Goal: Navigation & Orientation: Find specific page/section

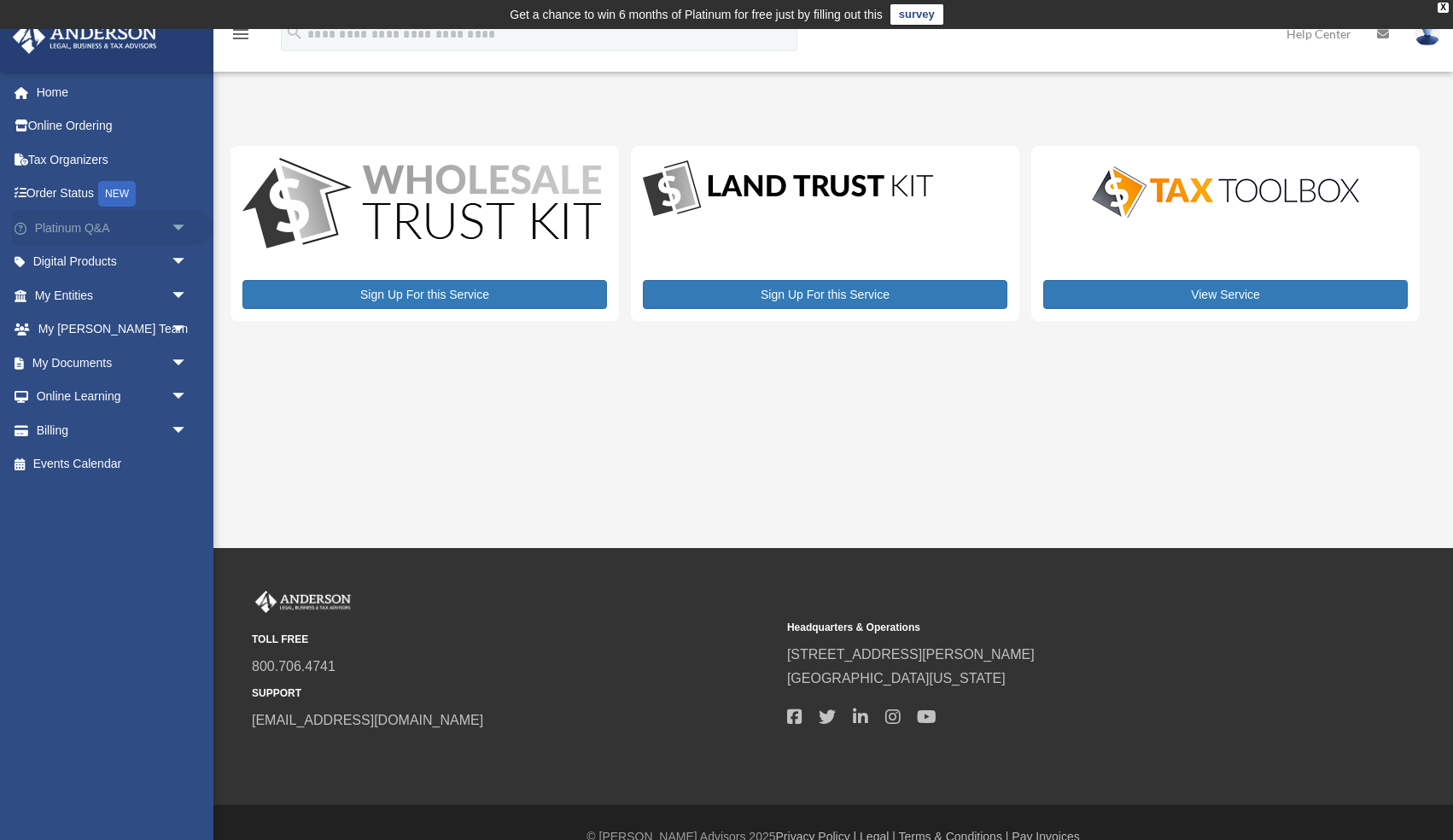
click at [179, 228] on span "arrow_drop_down" at bounding box center [188, 228] width 34 height 35
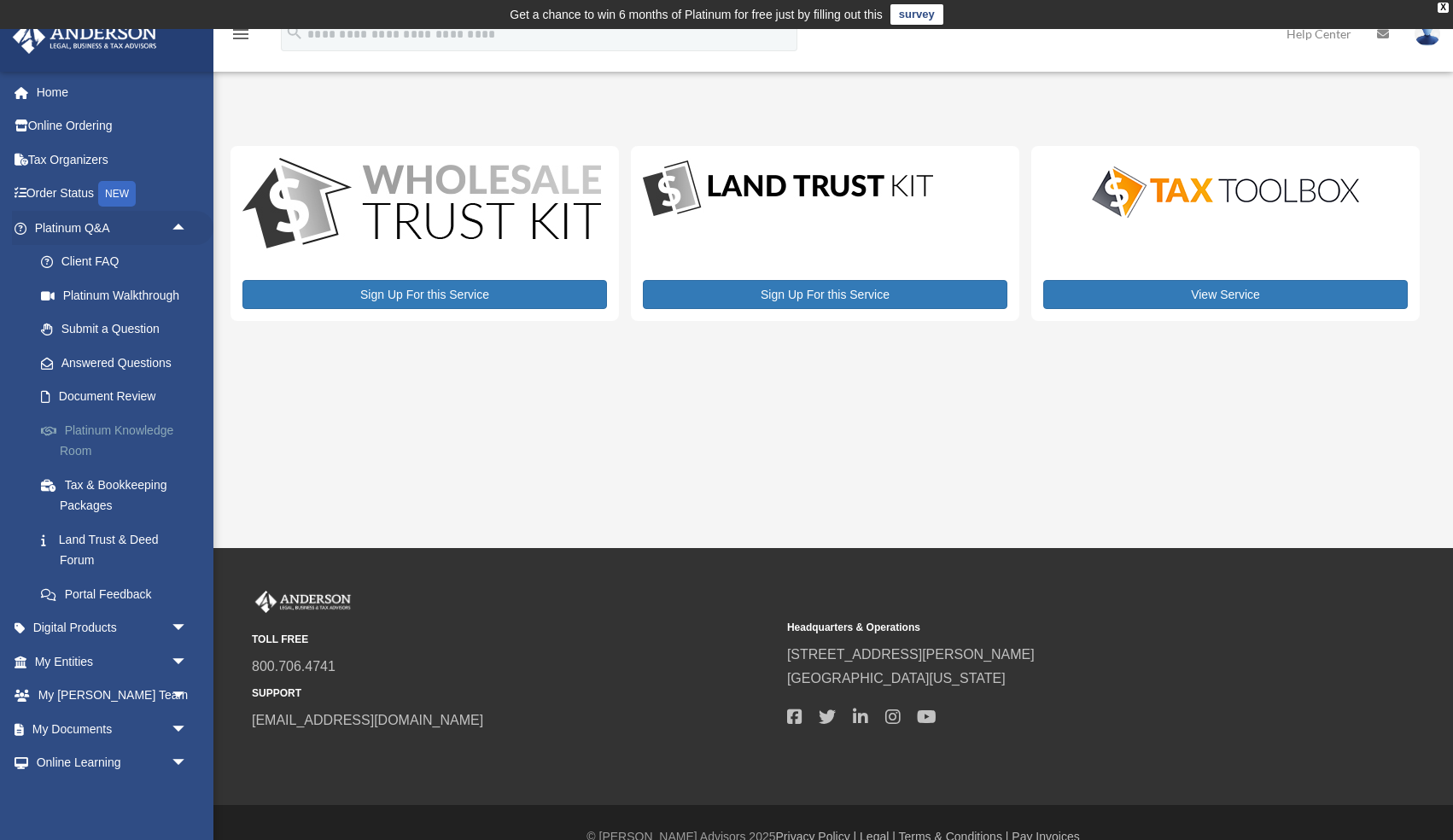
click at [93, 427] on link "Platinum Knowledge Room" at bounding box center [118, 441] width 189 height 54
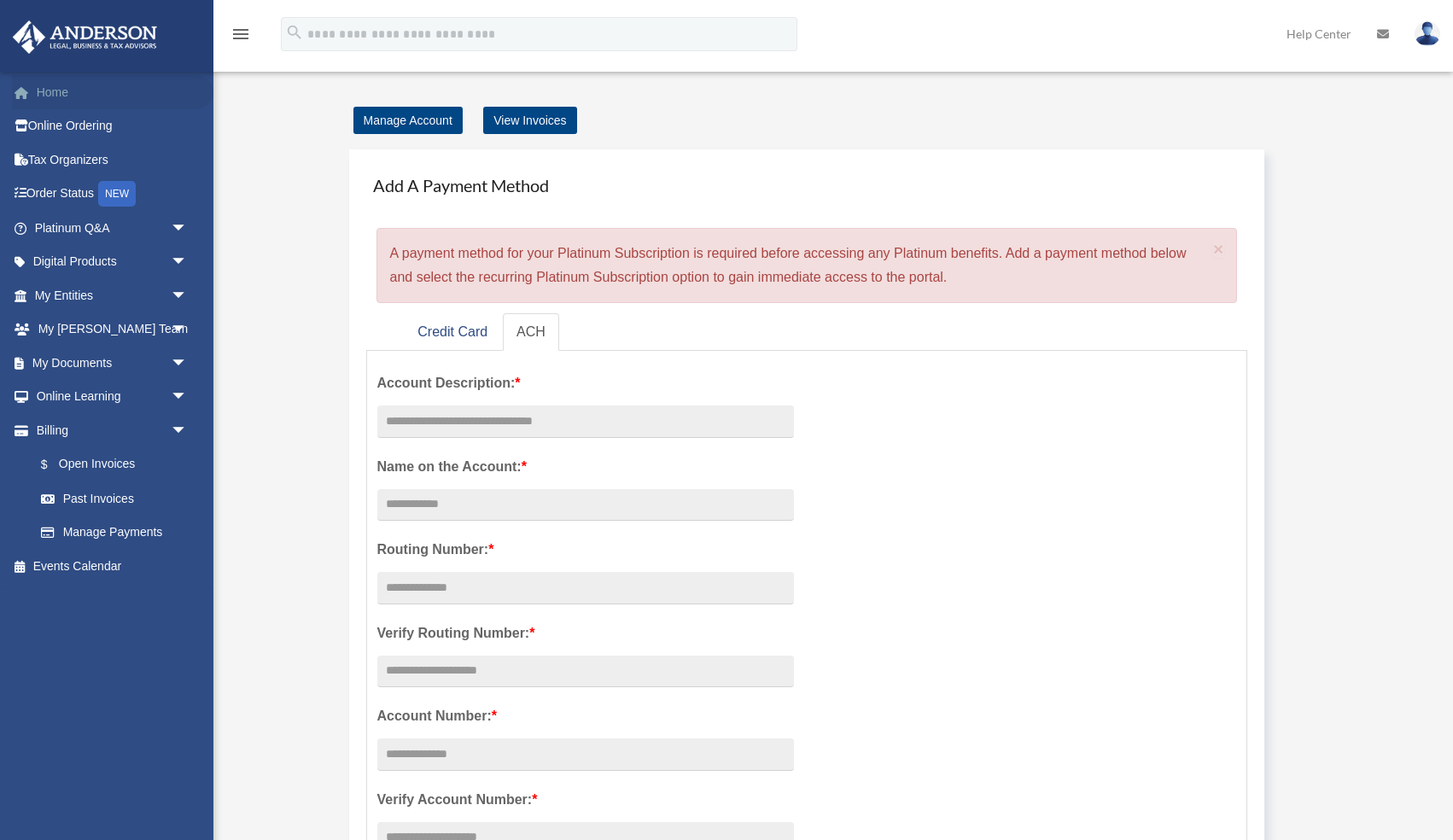
click at [58, 97] on link "Home" at bounding box center [113, 92] width 202 height 34
click at [1328, 40] on link "Help Center" at bounding box center [1319, 34] width 90 height 68
click at [97, 225] on link "Platinum Q&A arrow_drop_down" at bounding box center [113, 228] width 202 height 34
click at [245, 33] on icon "menu" at bounding box center [241, 34] width 21 height 21
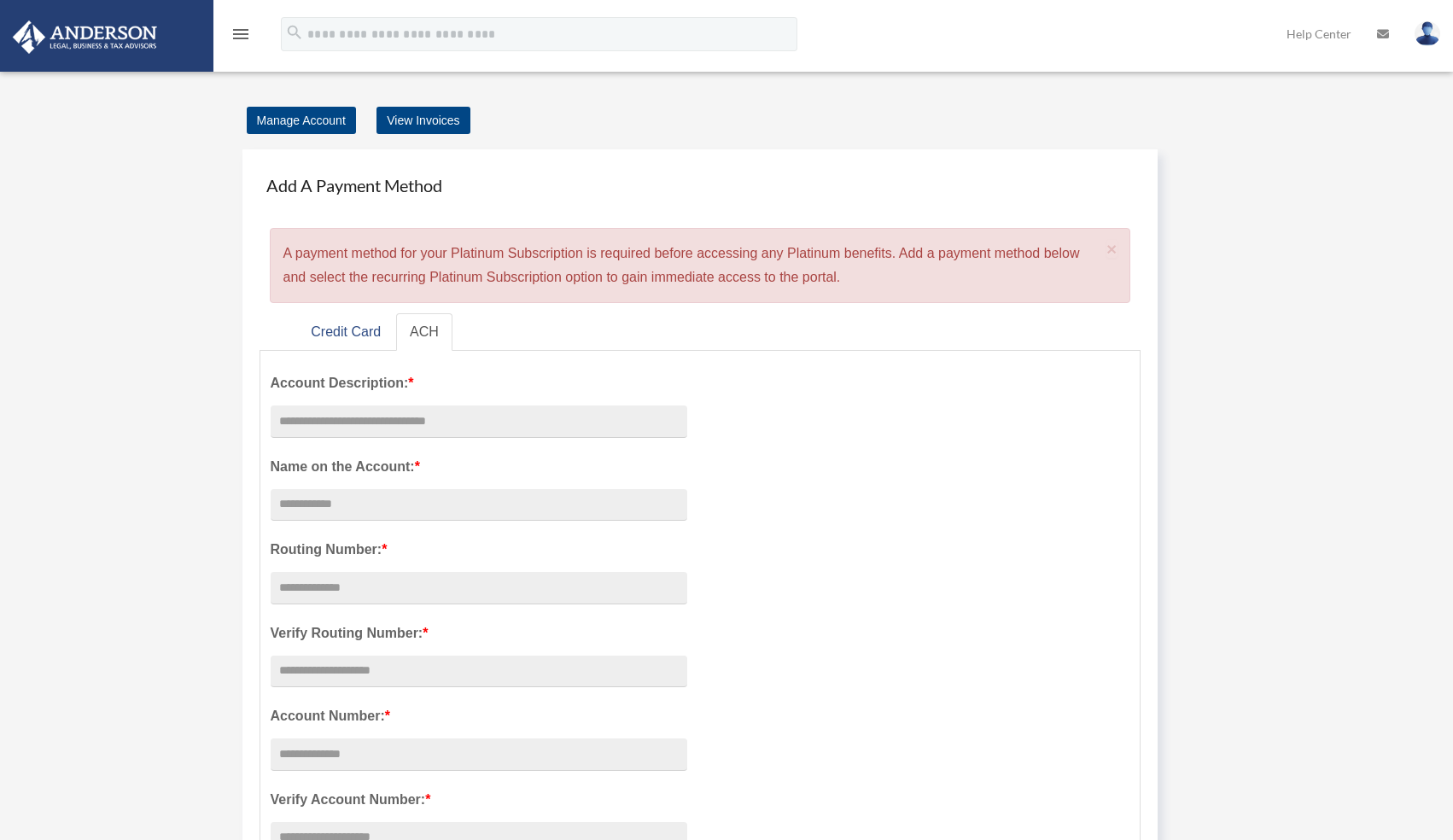
click at [245, 33] on icon "menu" at bounding box center [241, 34] width 21 height 21
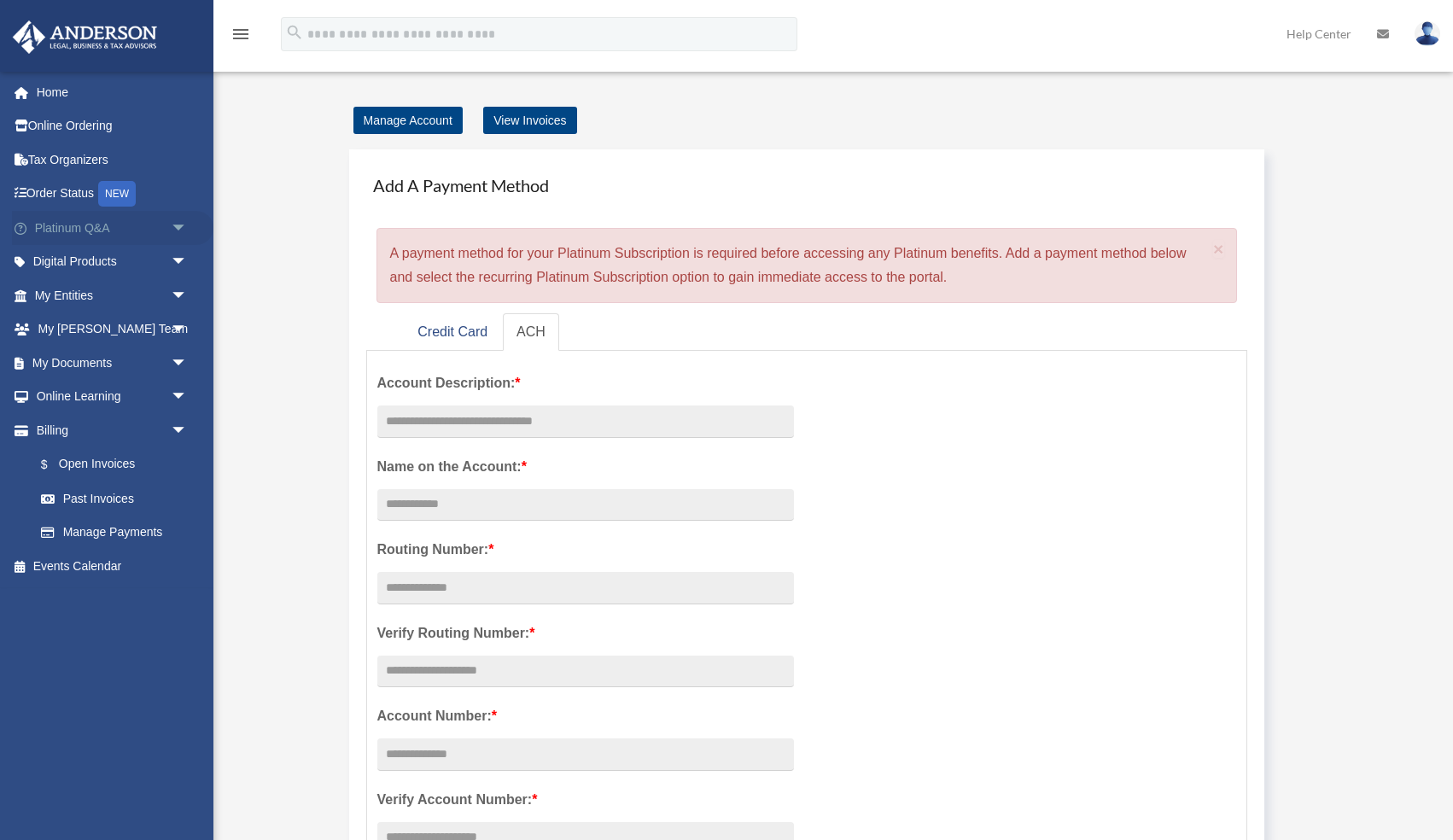
click at [177, 223] on span "arrow_drop_down" at bounding box center [188, 228] width 34 height 35
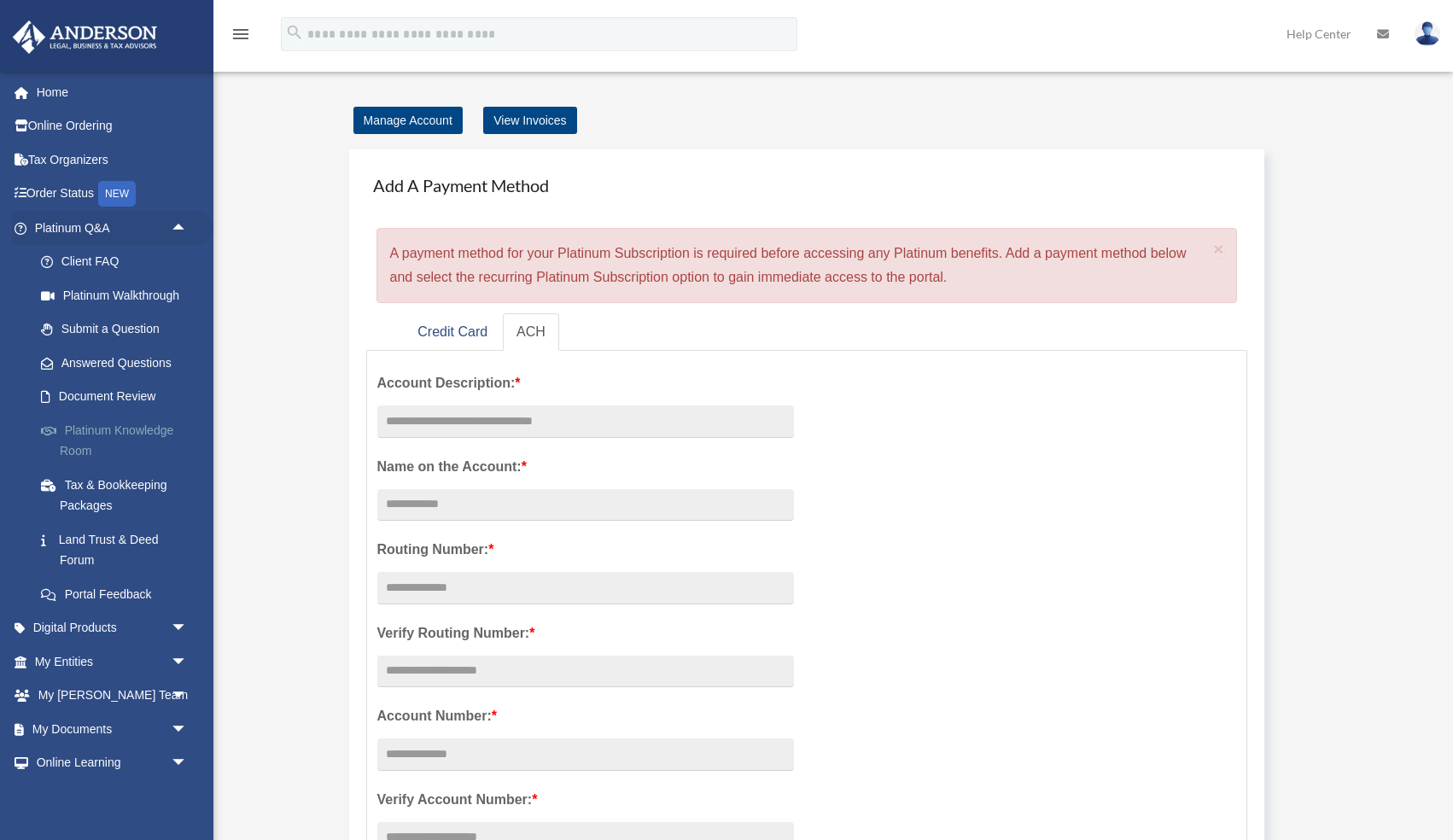
click at [157, 430] on link "Platinum Knowledge Room" at bounding box center [118, 441] width 189 height 54
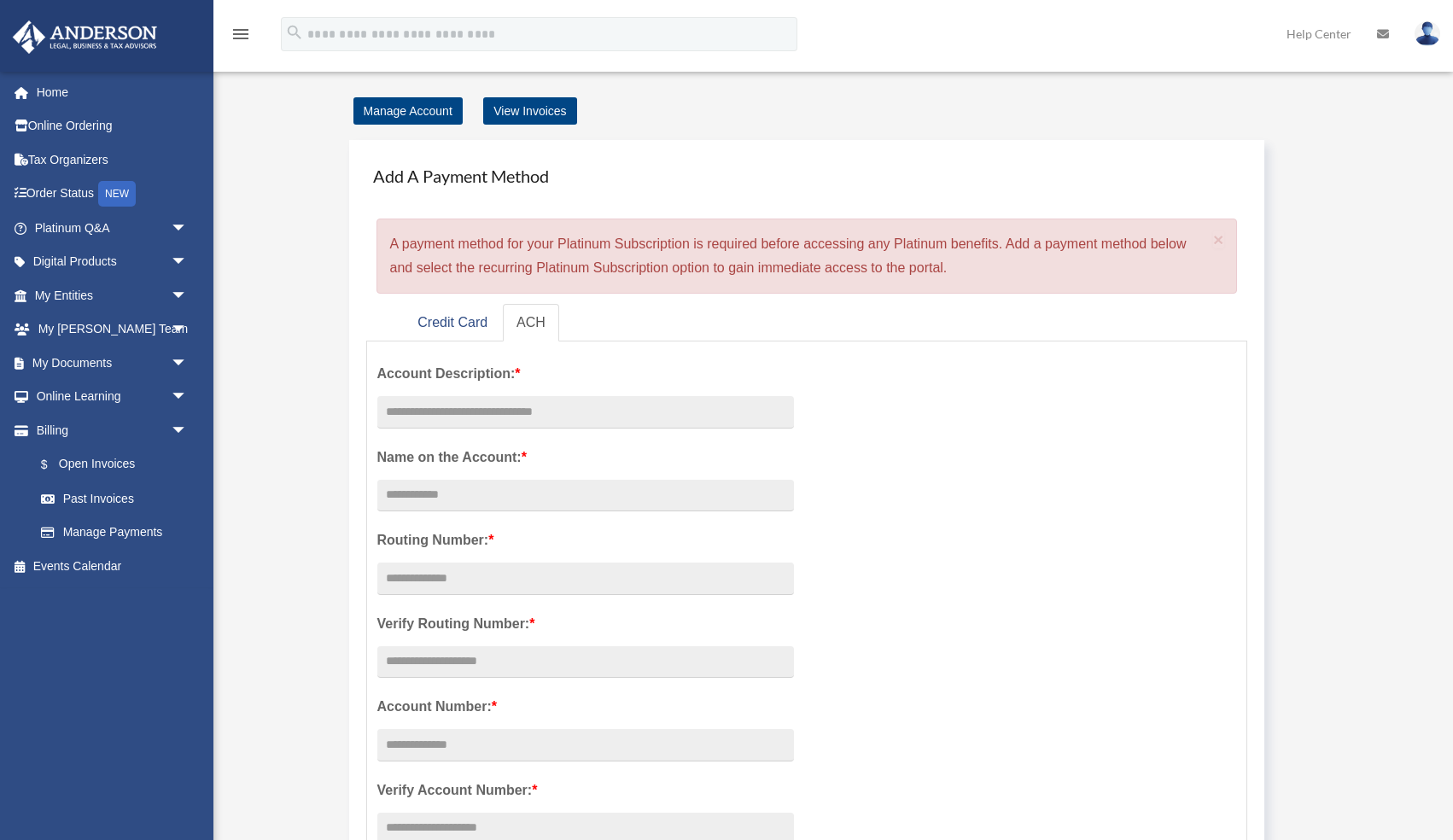
scroll to position [12, 0]
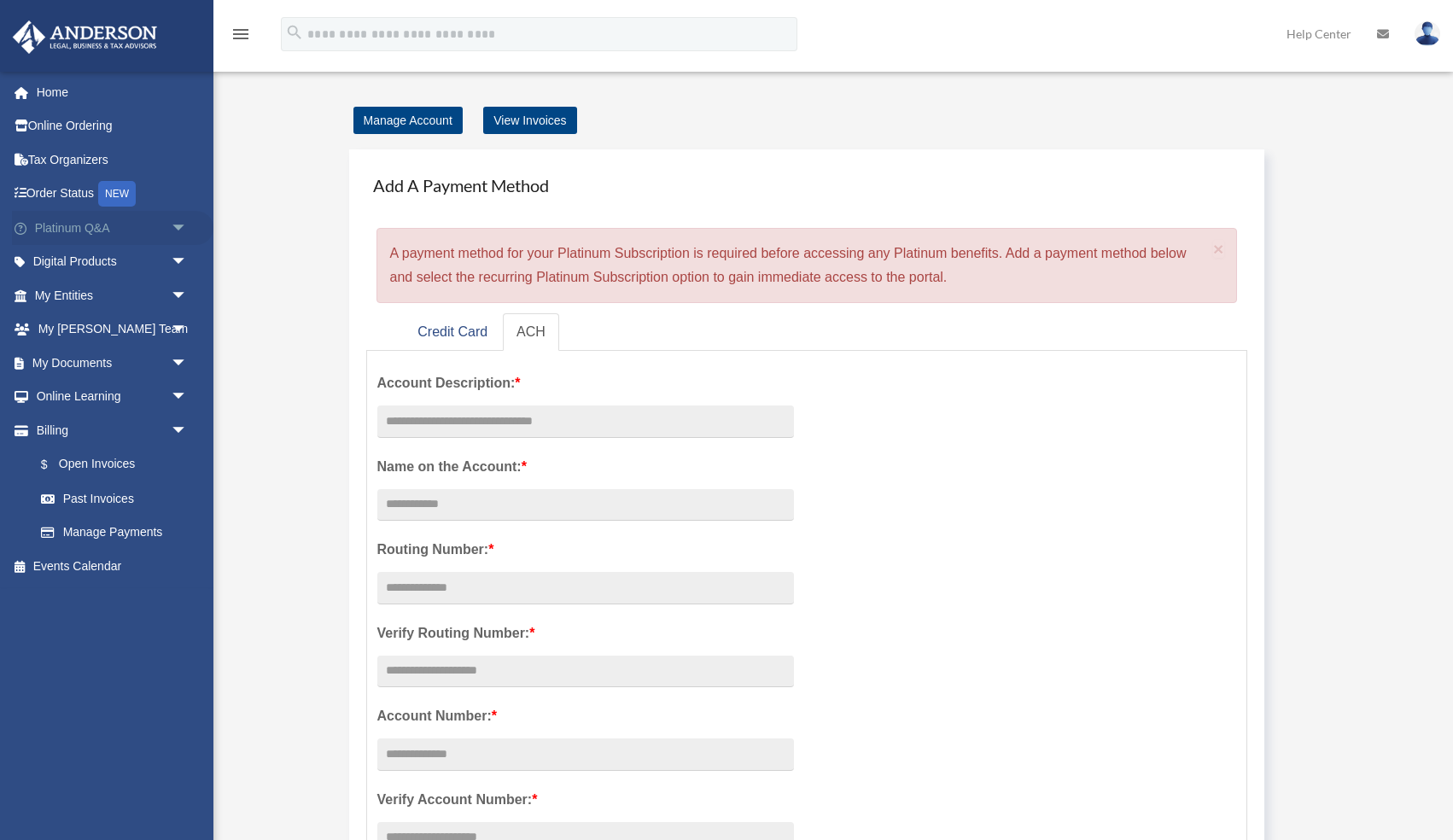
click at [175, 232] on span "arrow_drop_down" at bounding box center [188, 228] width 34 height 35
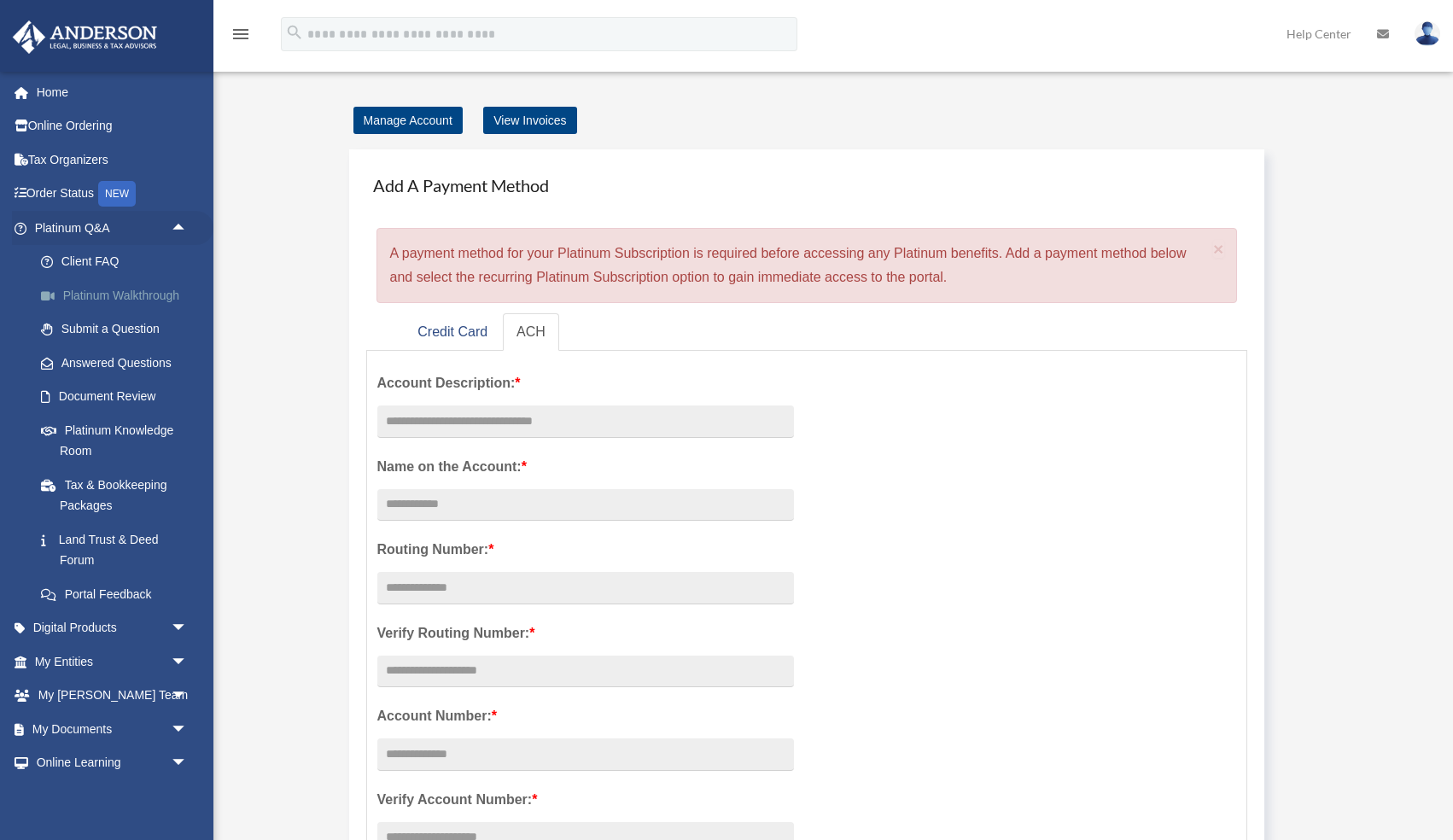
click at [114, 293] on link "Platinum Walkthrough" at bounding box center [118, 295] width 189 height 34
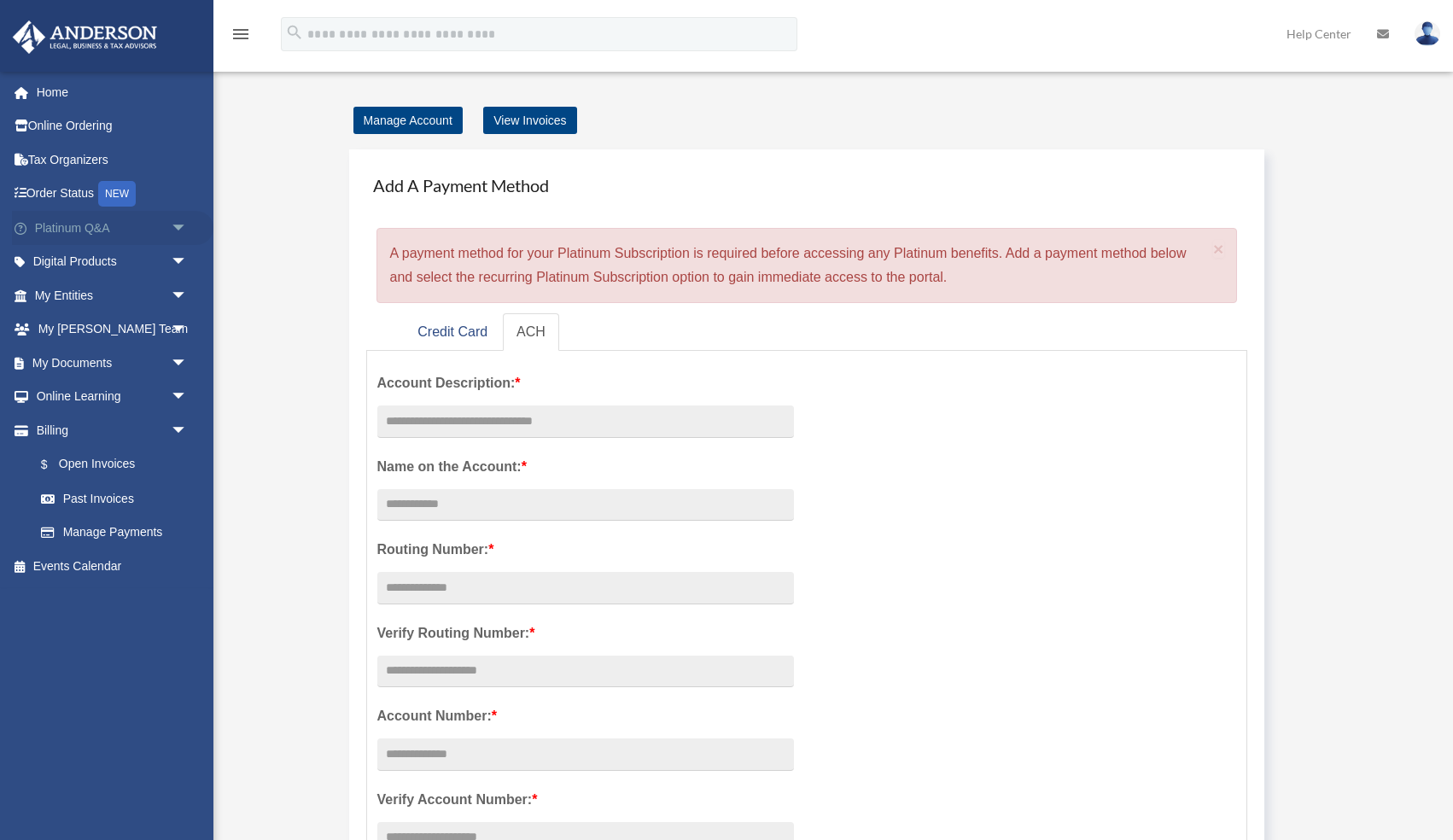
click at [177, 231] on span "arrow_drop_down" at bounding box center [188, 228] width 34 height 35
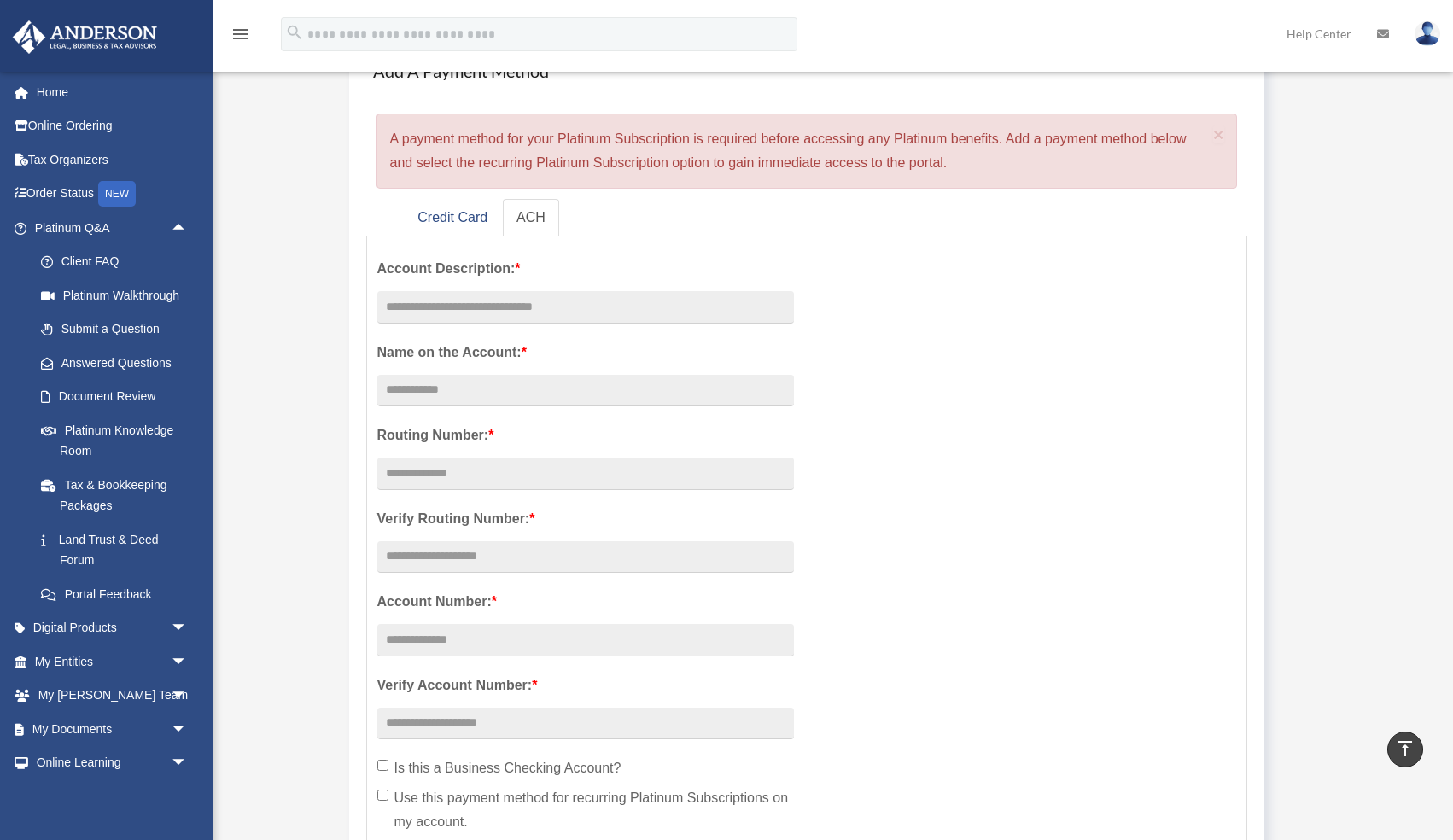
scroll to position [105, 0]
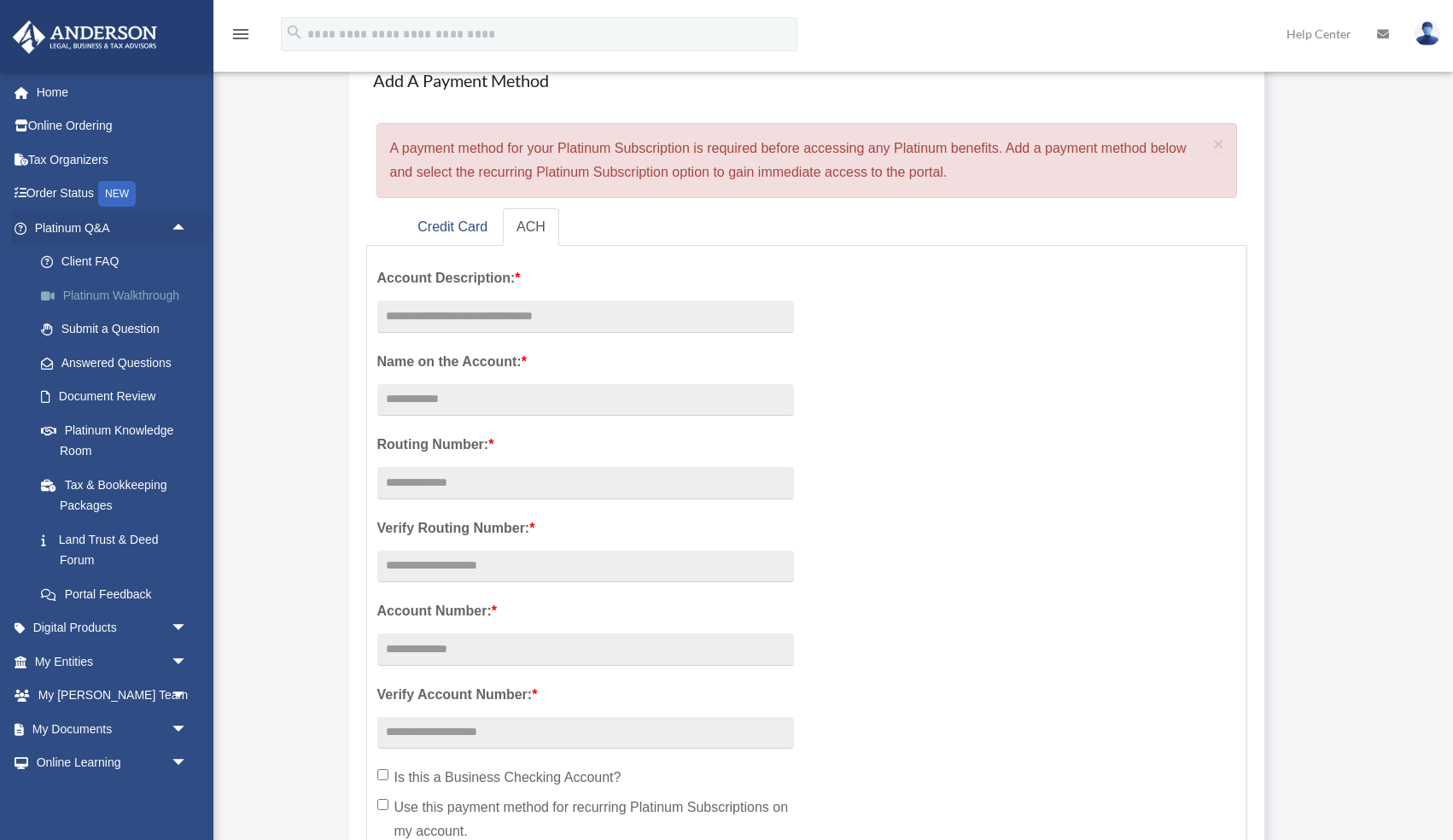
click at [54, 298] on span at bounding box center [57, 295] width 13 height 12
click at [1219, 142] on span "×" at bounding box center [1218, 143] width 11 height 20
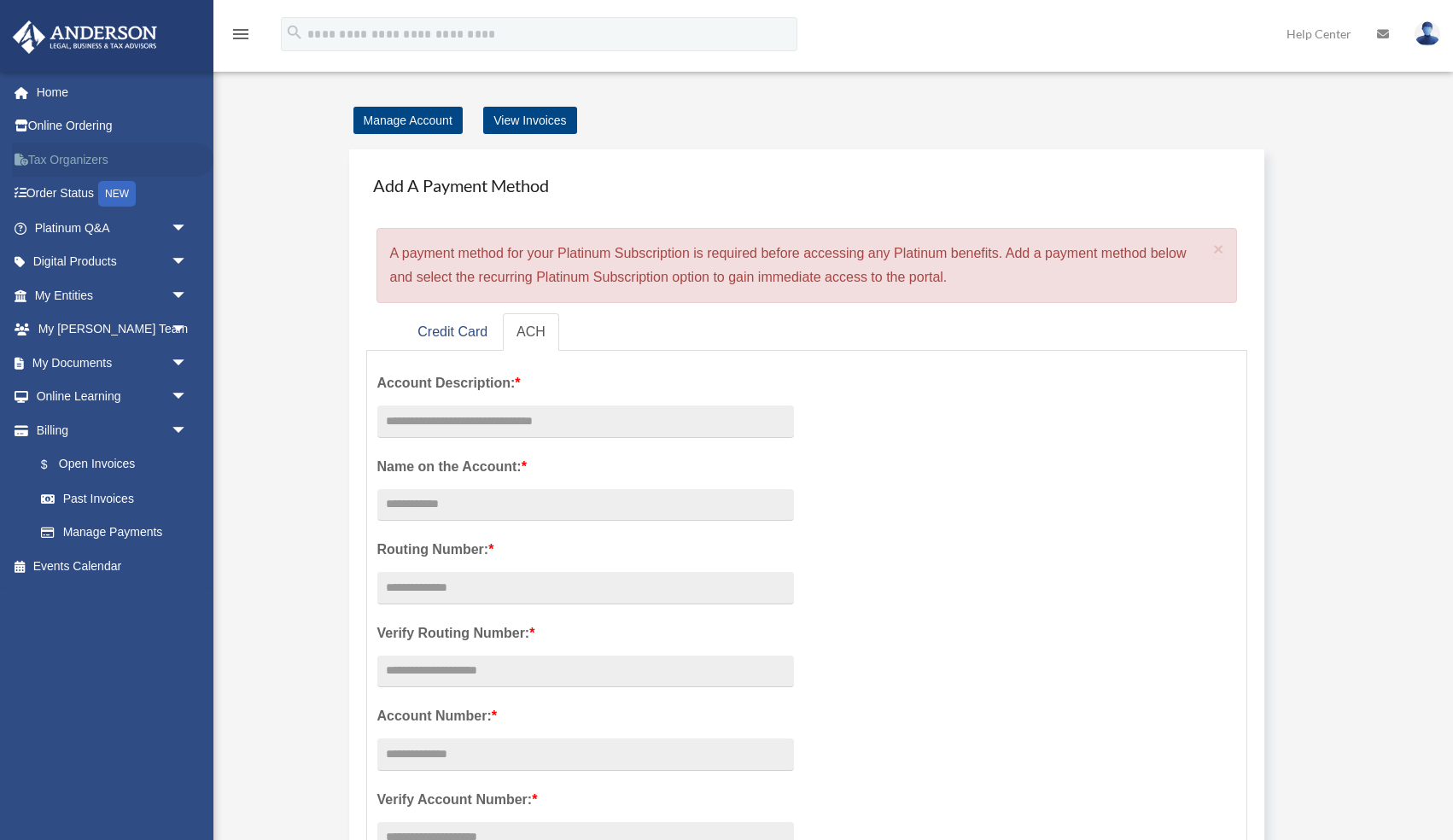
click at [61, 153] on link "Tax Organizers" at bounding box center [113, 159] width 202 height 34
click at [42, 96] on link "Home" at bounding box center [113, 92] width 202 height 34
click at [34, 95] on span at bounding box center [30, 93] width 13 height 12
click at [47, 197] on link "Order Status NEW" at bounding box center [113, 193] width 202 height 35
click at [23, 194] on icon at bounding box center [24, 192] width 3 height 12
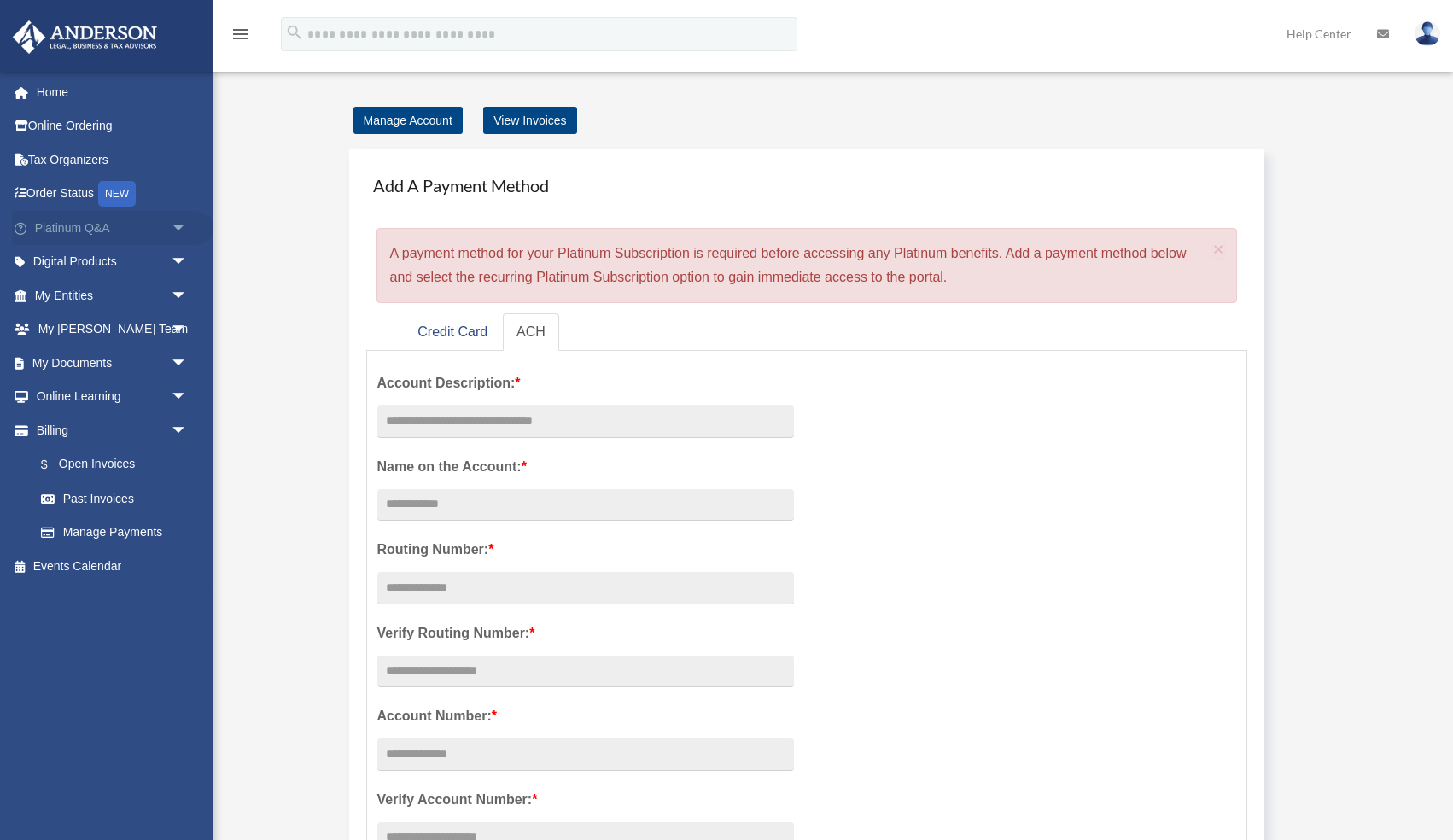
click at [37, 229] on link "Platinum Q&A arrow_drop_down" at bounding box center [113, 228] width 202 height 34
click at [492, 119] on link "View Invoices" at bounding box center [529, 120] width 93 height 27
click at [1421, 33] on img at bounding box center [1427, 34] width 25 height 24
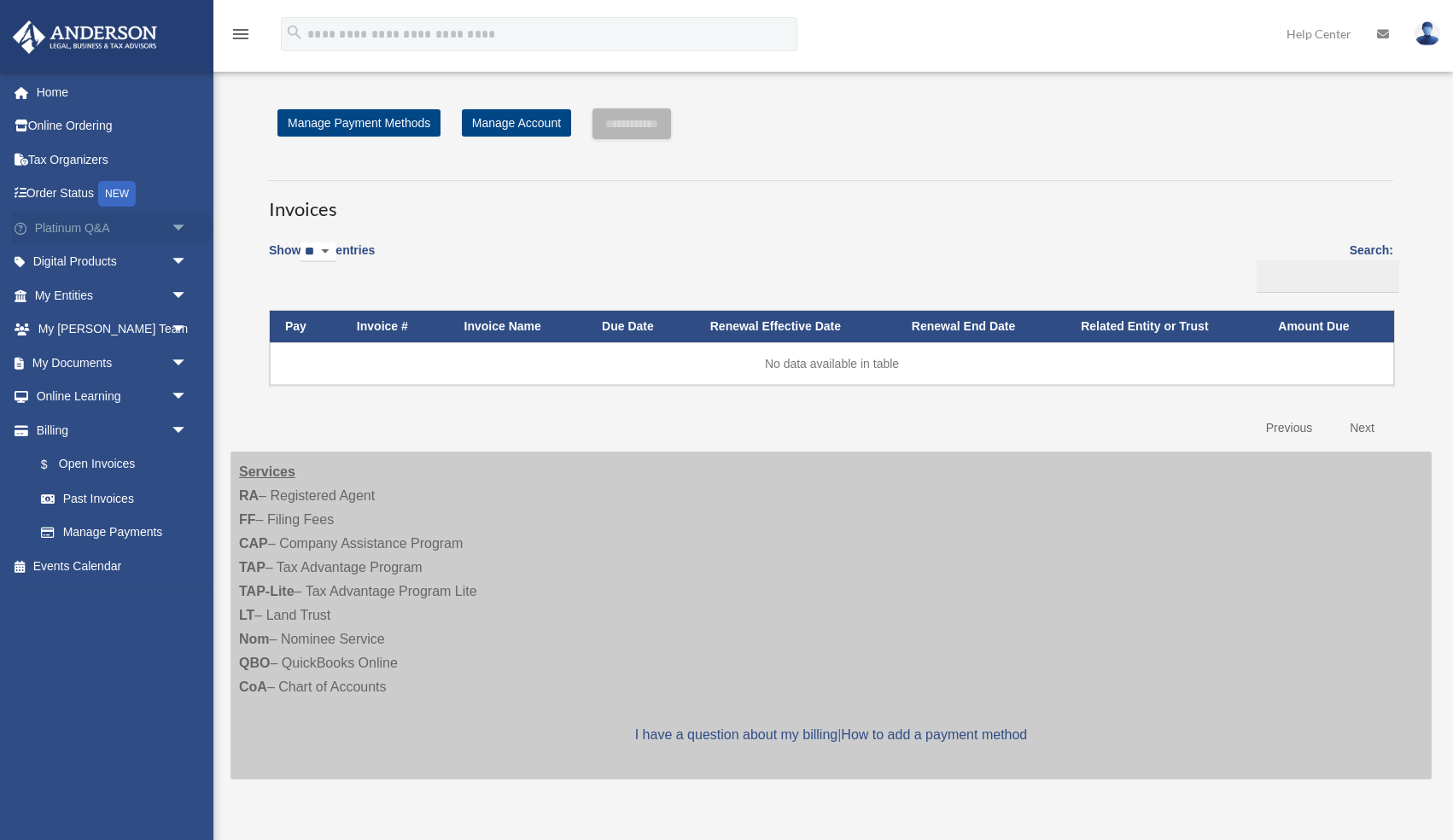
click at [101, 235] on link "Platinum Q&A arrow_drop_down" at bounding box center [113, 228] width 202 height 34
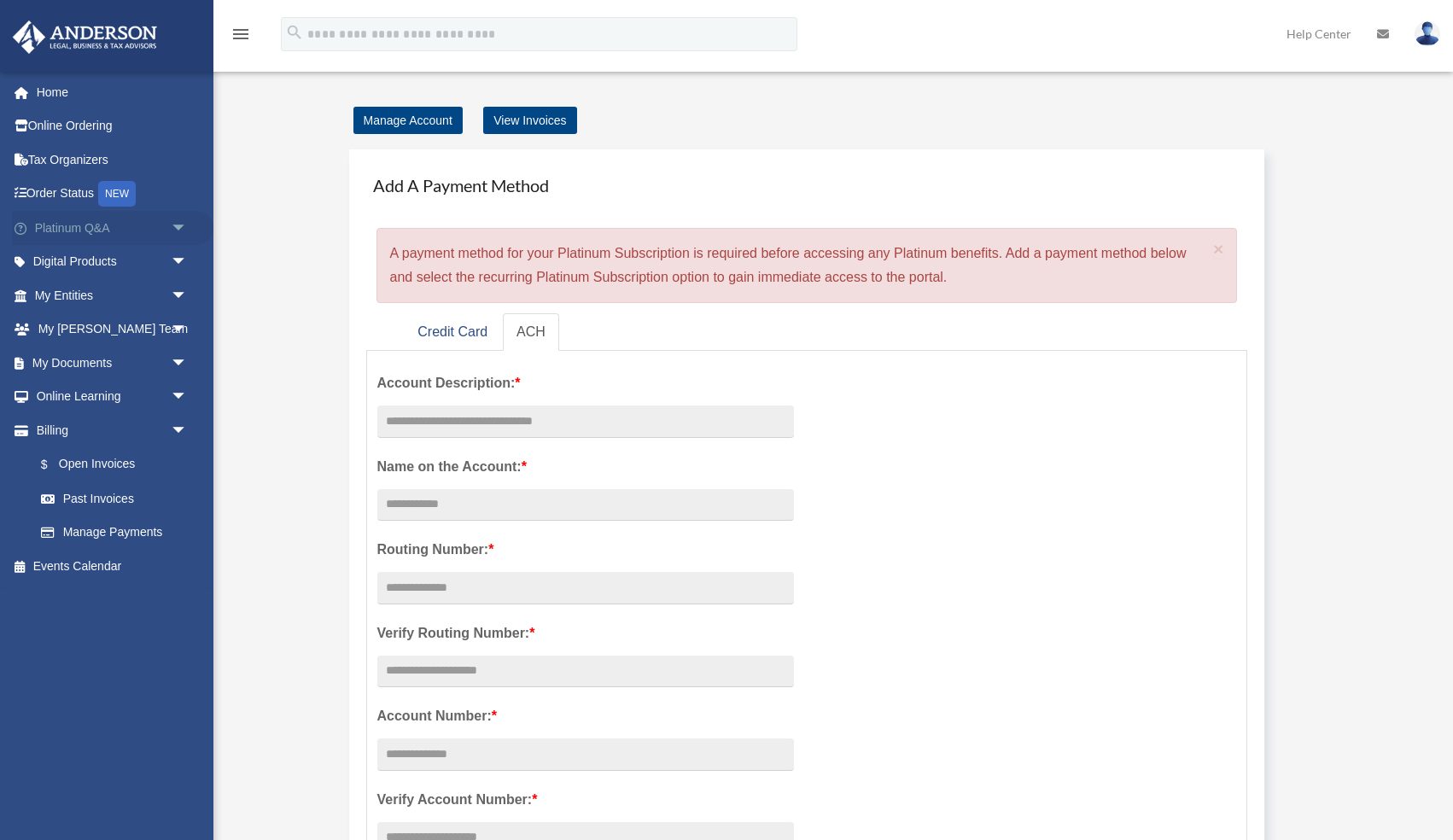
click at [174, 223] on span "arrow_drop_down" at bounding box center [188, 228] width 34 height 35
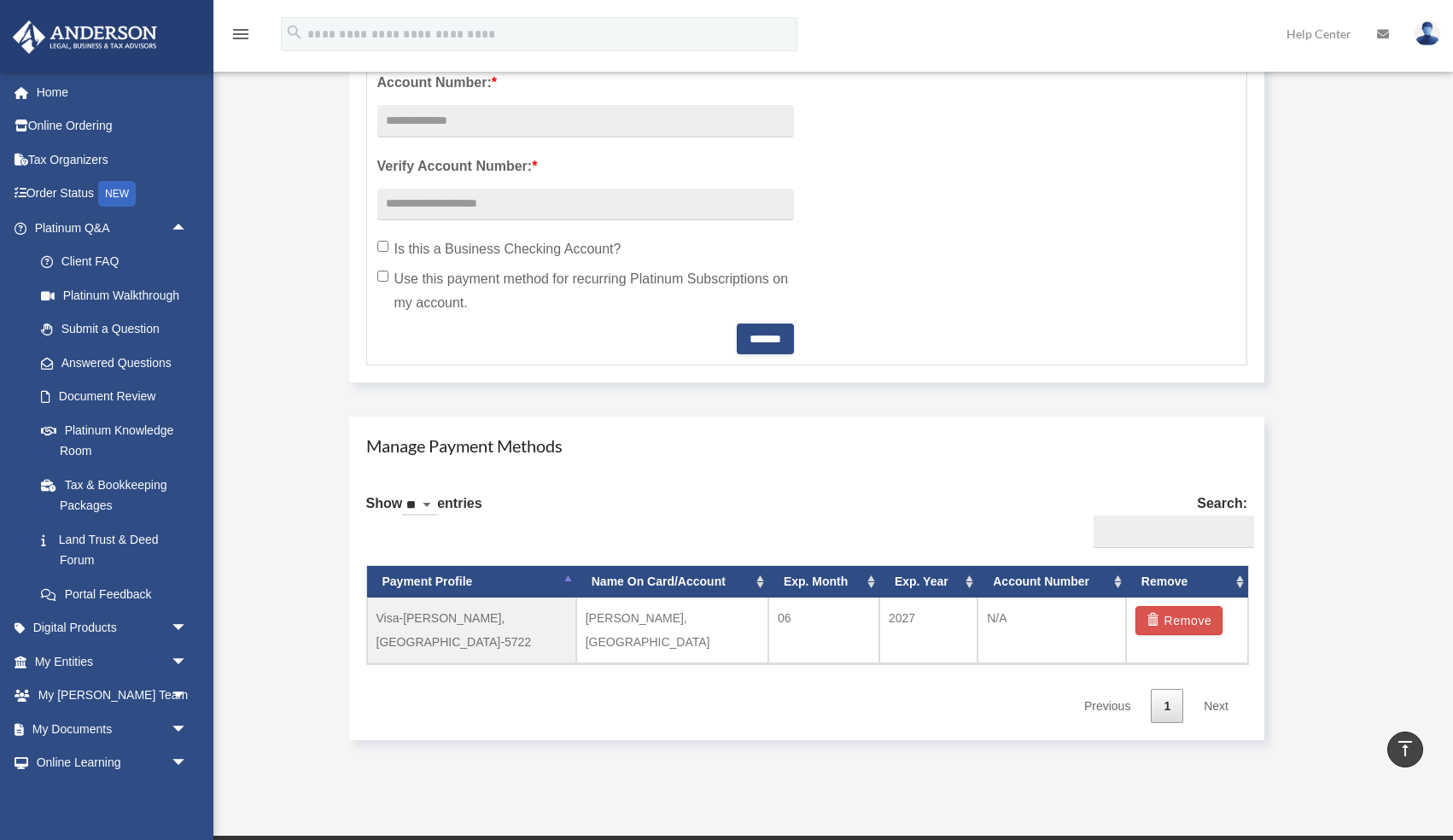
scroll to position [664, 0]
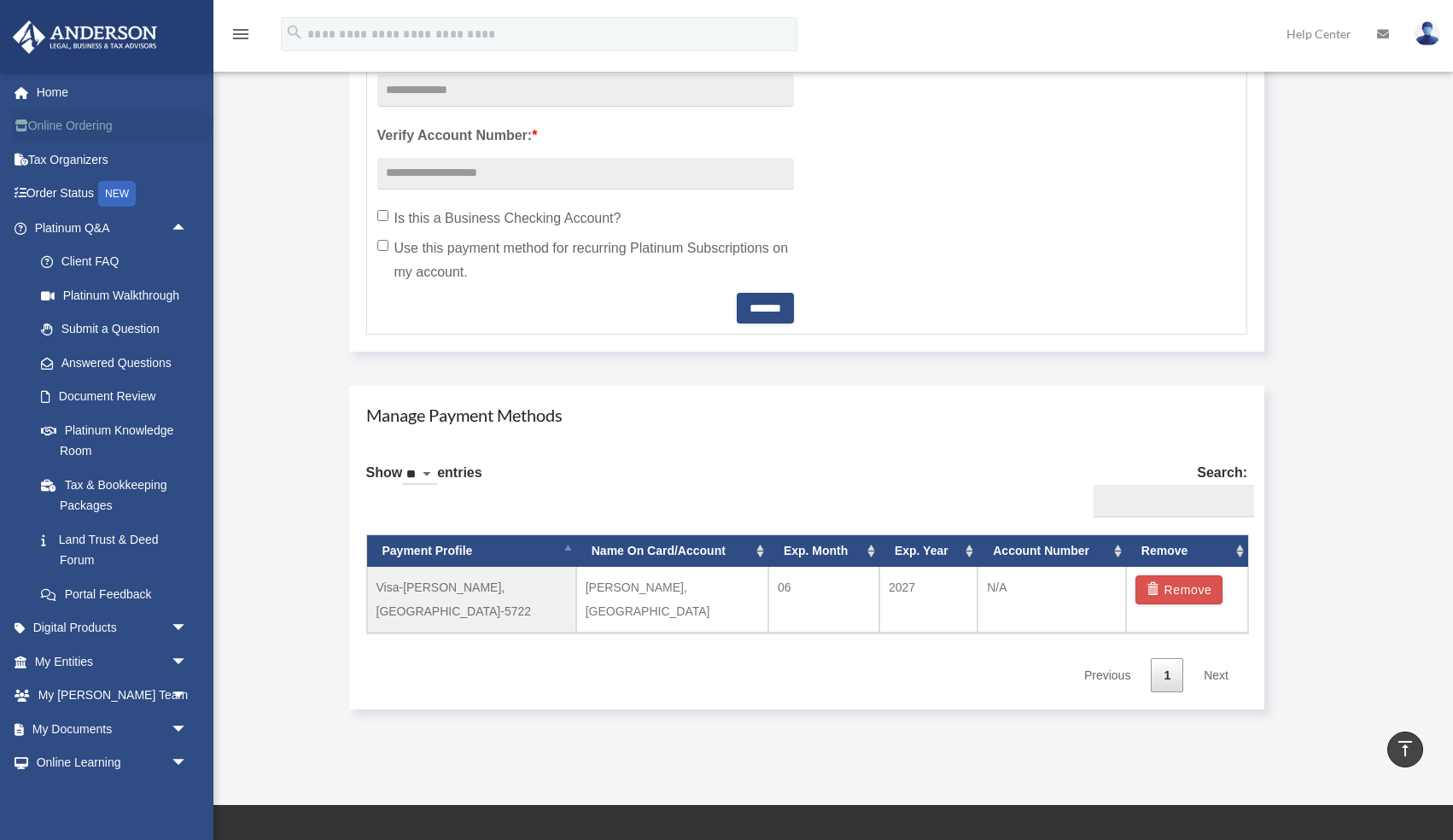
click at [50, 132] on link "Online Ordering" at bounding box center [113, 126] width 202 height 34
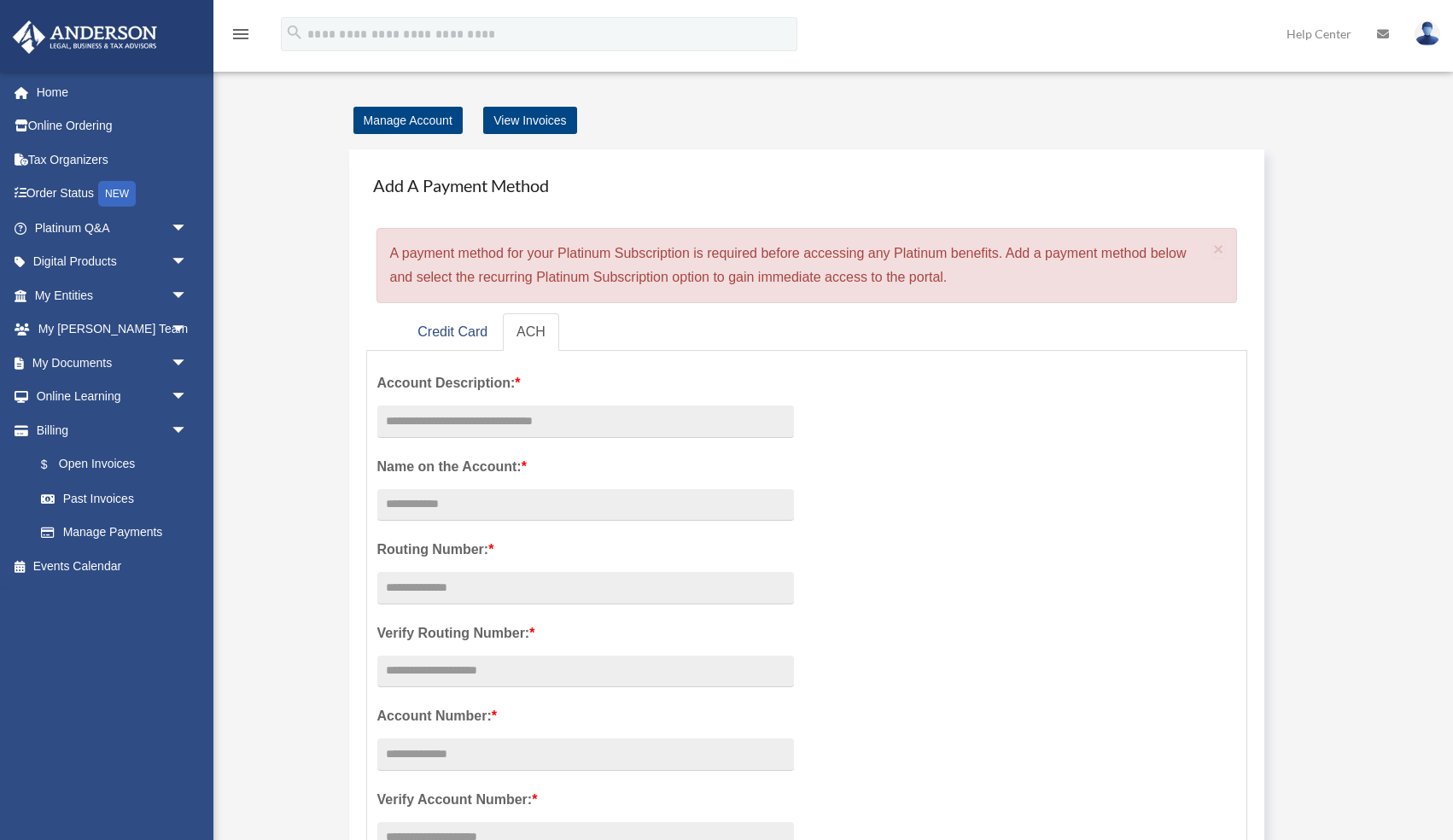
scroll to position [664, 0]
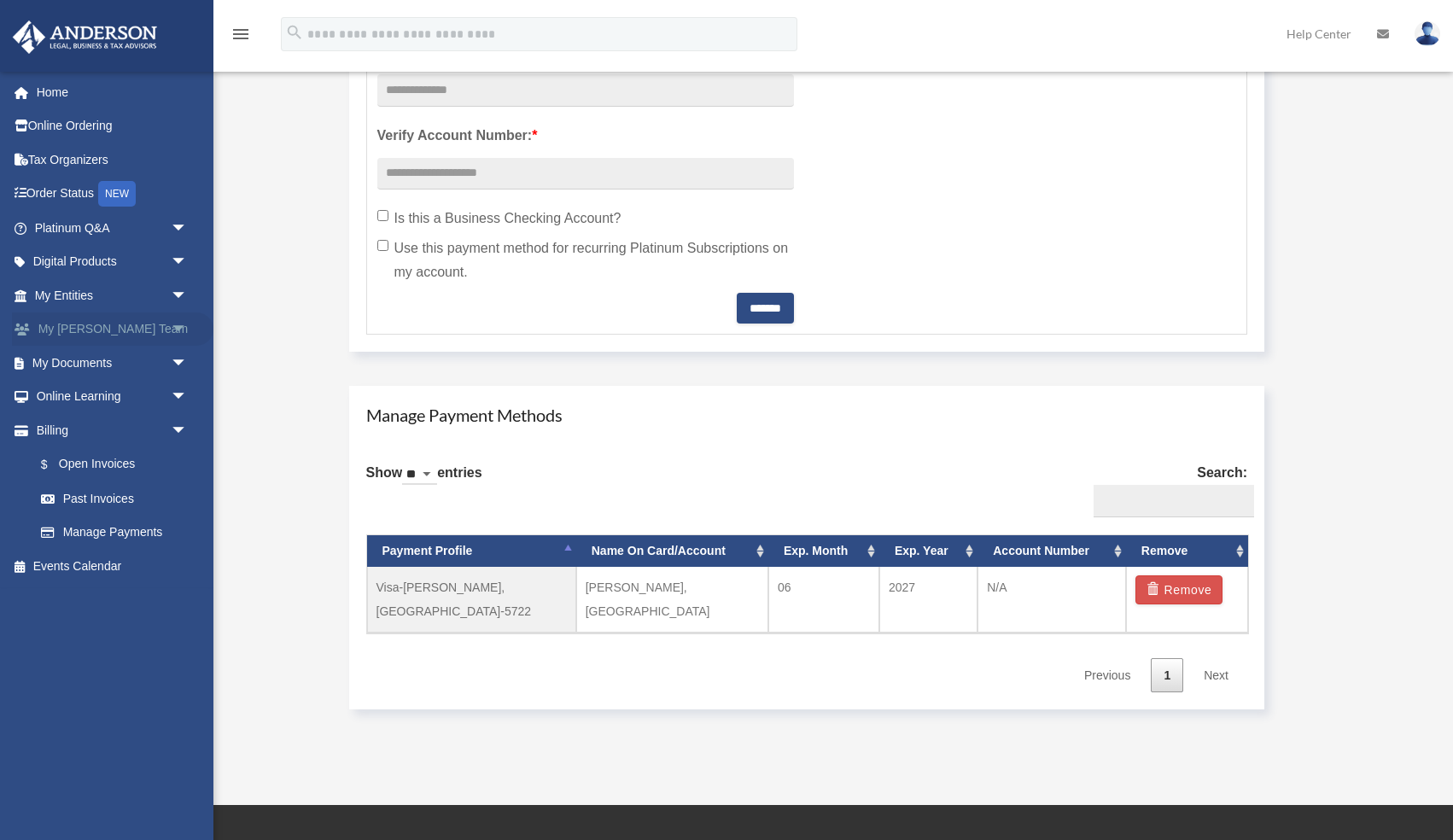
click at [97, 332] on link "My [PERSON_NAME] Team arrow_drop_down" at bounding box center [113, 329] width 202 height 34
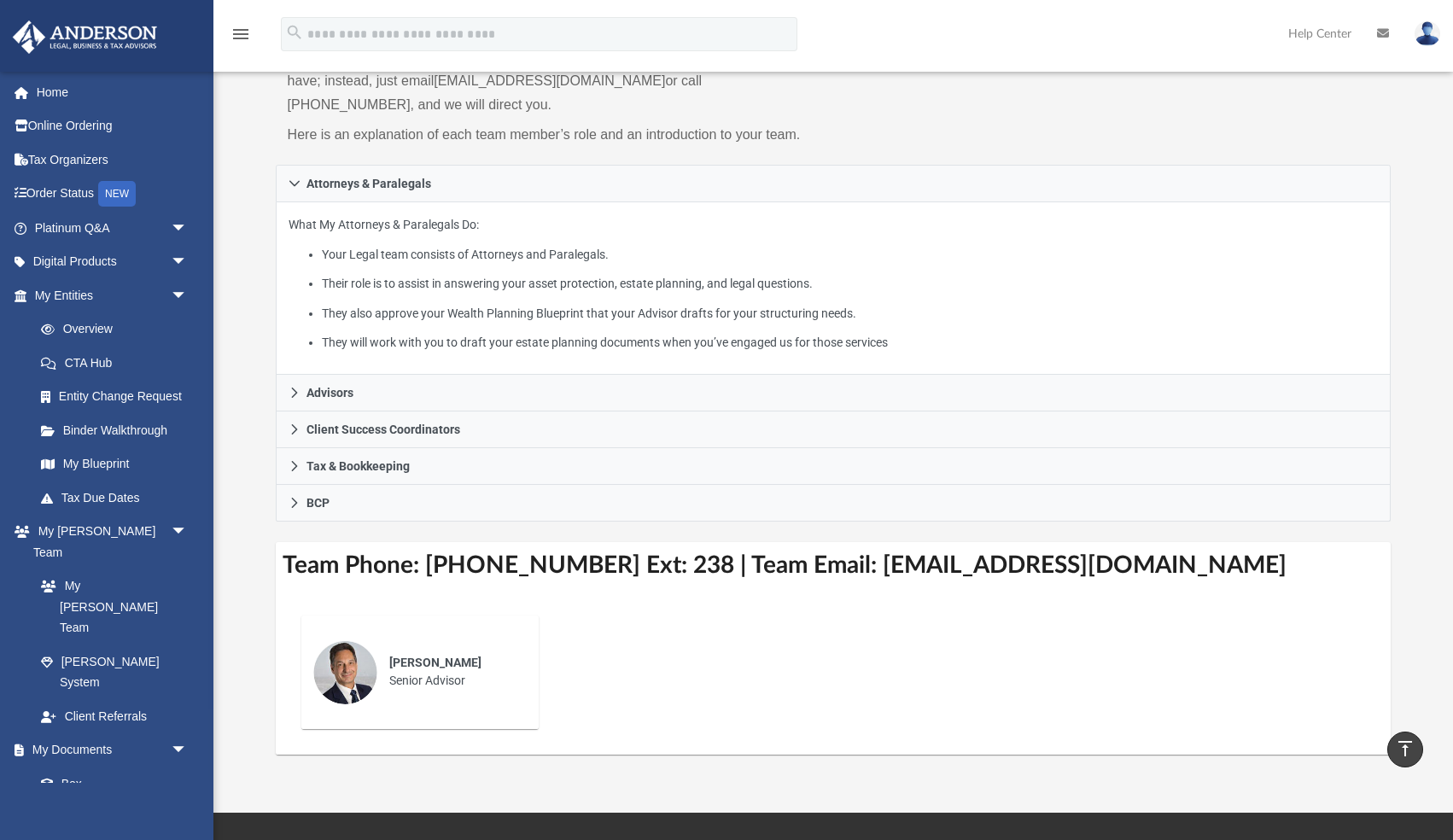
scroll to position [155, 0]
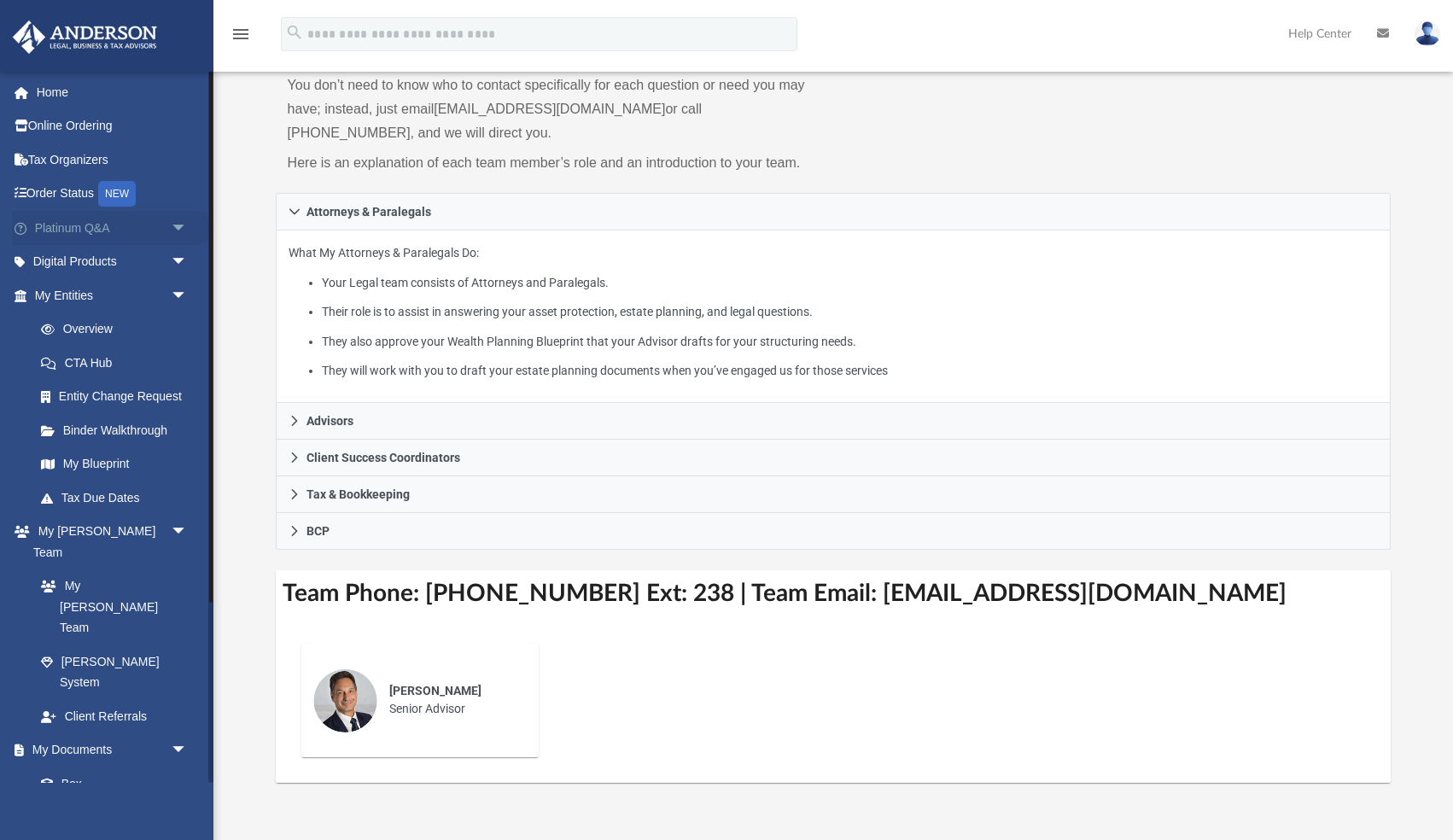
click at [174, 227] on span "arrow_drop_down" at bounding box center [188, 228] width 34 height 35
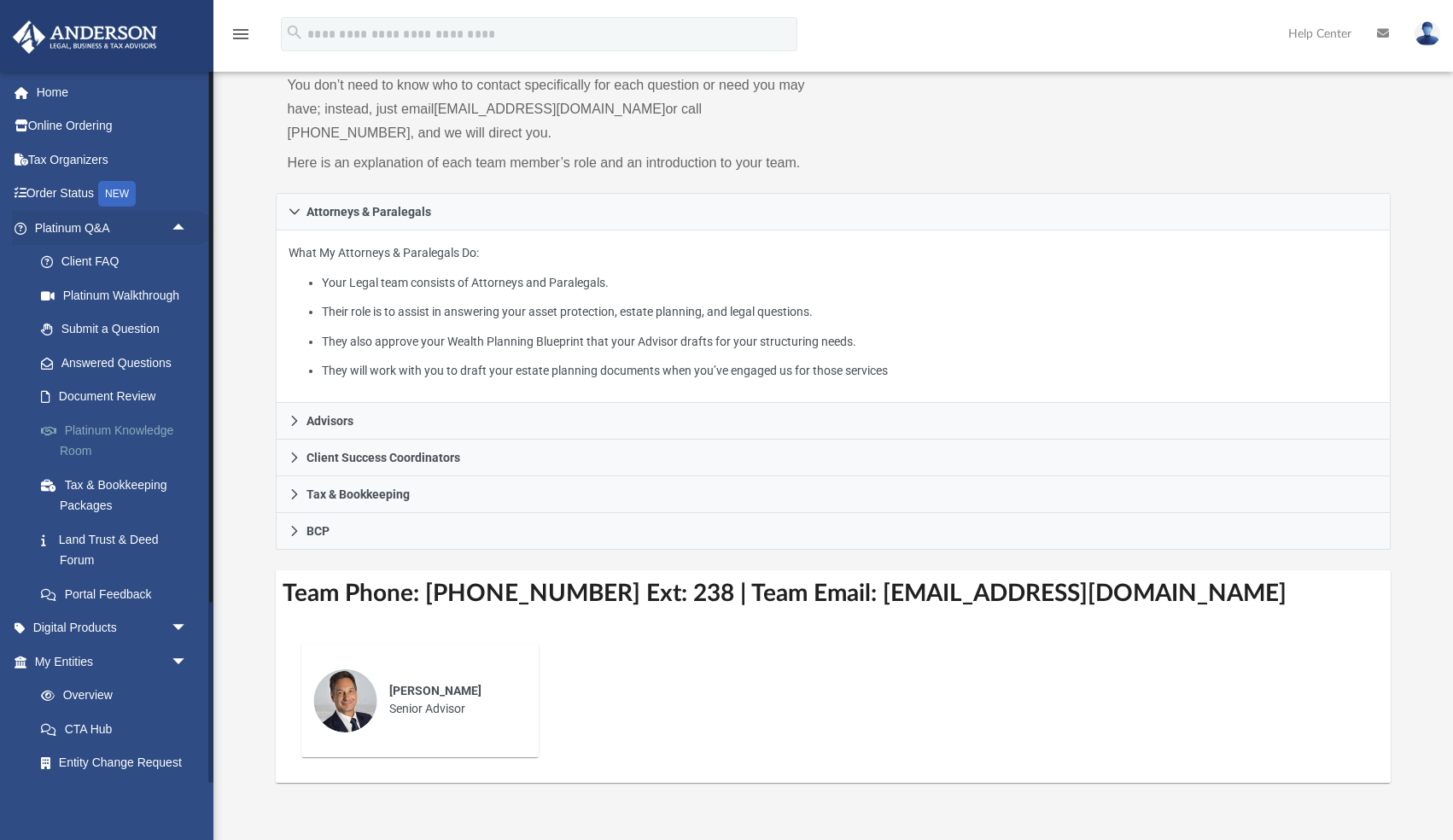
click at [102, 430] on link "Platinum Knowledge Room" at bounding box center [118, 441] width 189 height 54
